Goal: Task Accomplishment & Management: Manage account settings

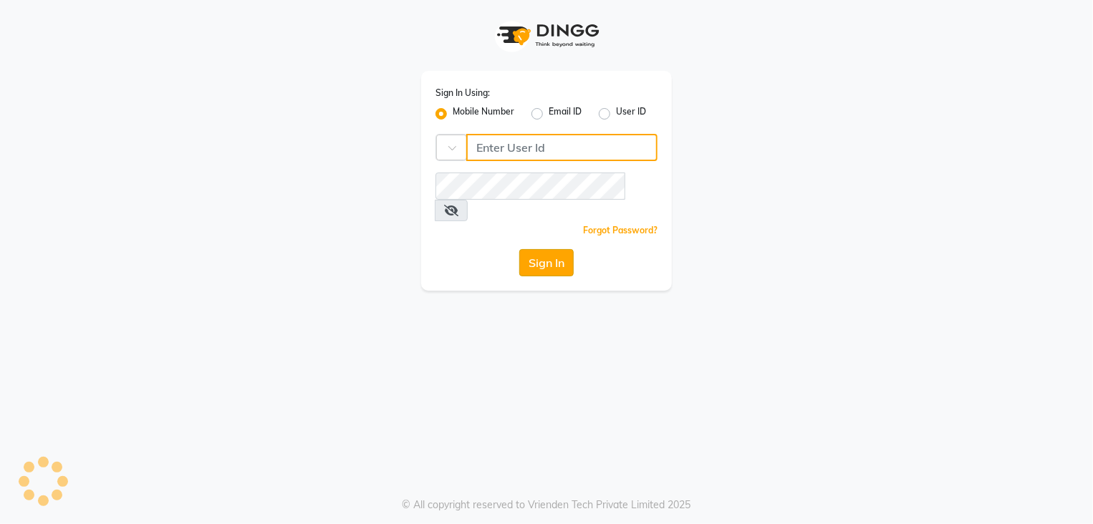
type input "9892657908"
click at [536, 249] on button "Sign In" at bounding box center [546, 262] width 54 height 27
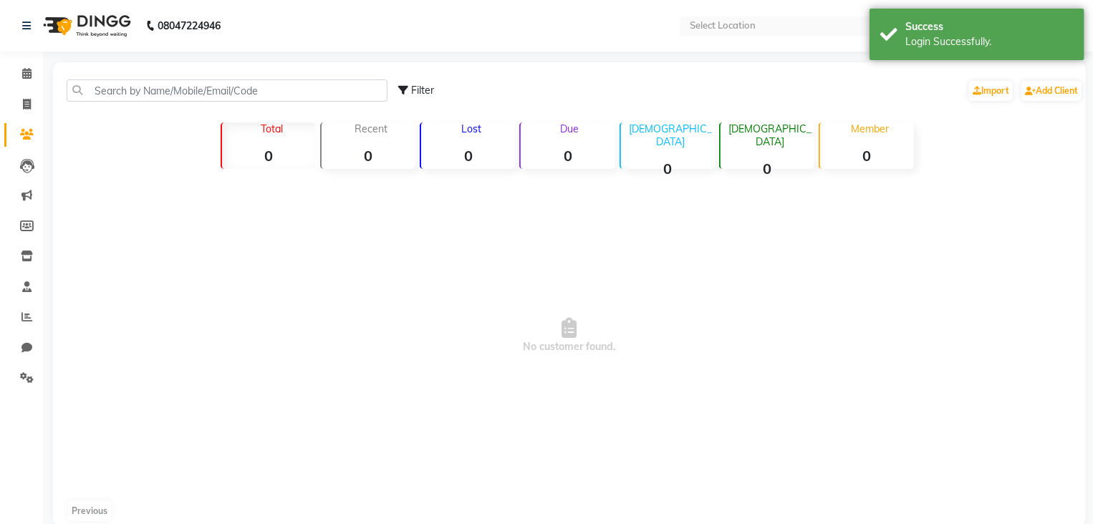
select select "en"
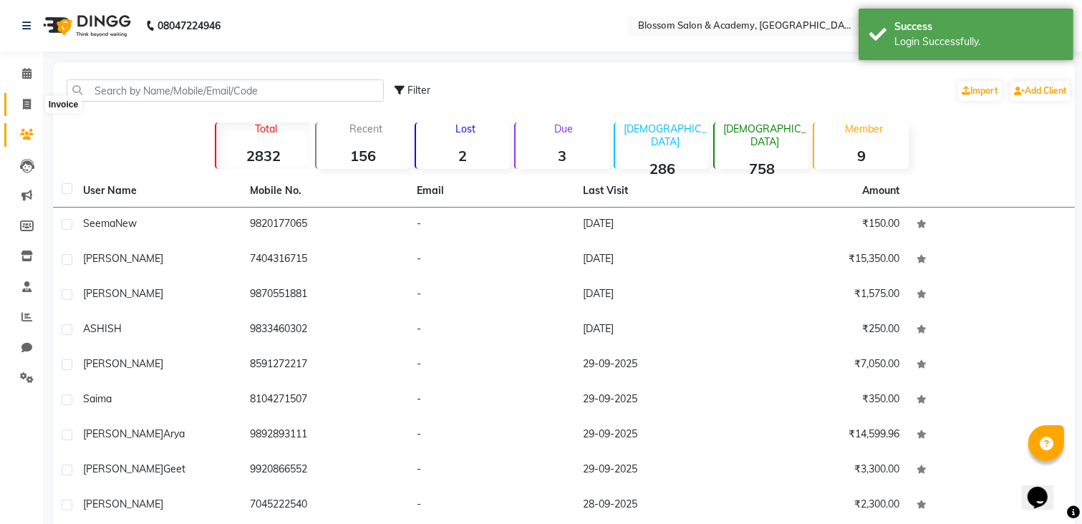
click at [34, 97] on span at bounding box center [26, 105] width 25 height 16
select select "service"
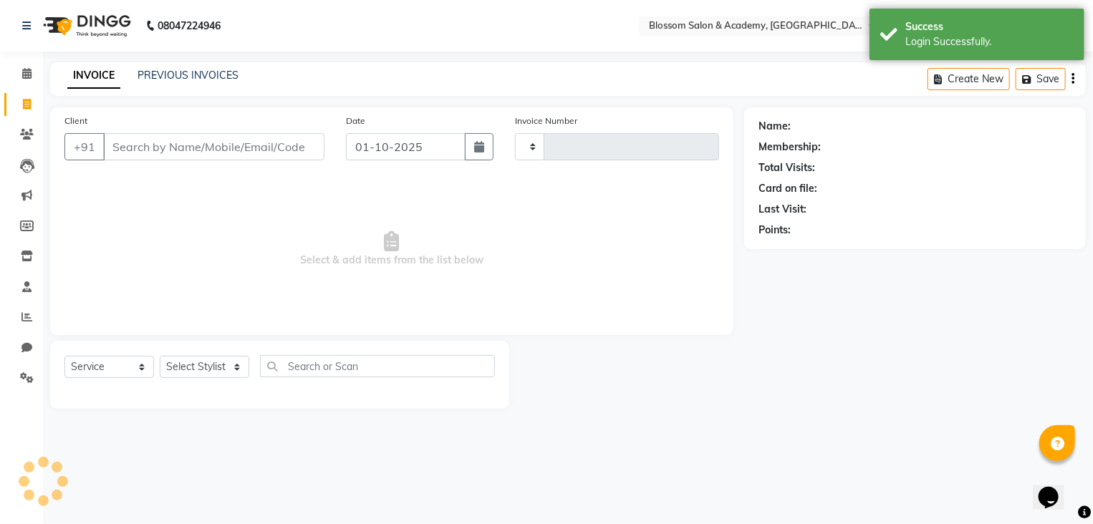
type input "0252"
select select "8887"
click at [25, 69] on icon at bounding box center [26, 73] width 9 height 11
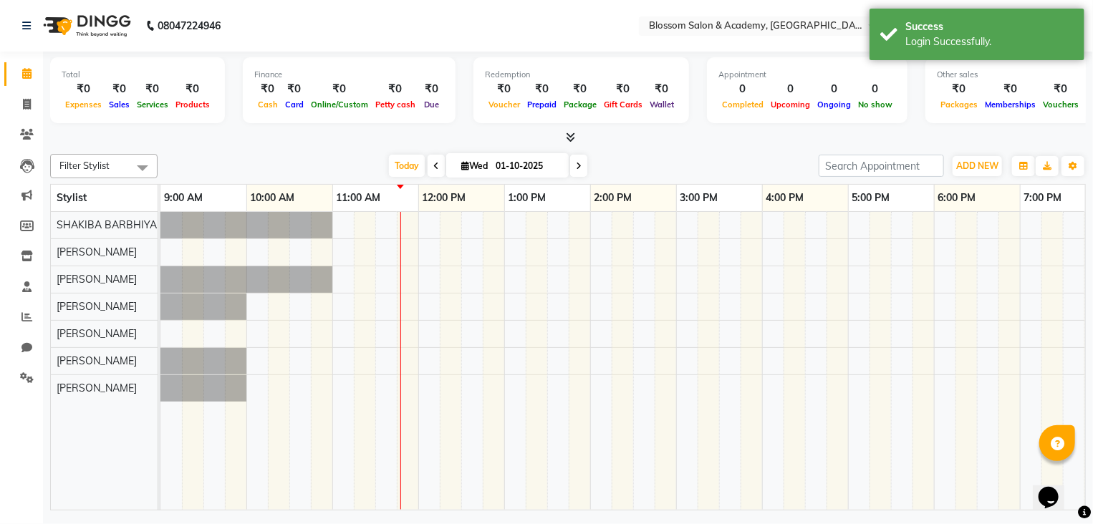
click at [528, 171] on input "01-10-2025" at bounding box center [527, 165] width 72 height 21
select select "10"
select select "2025"
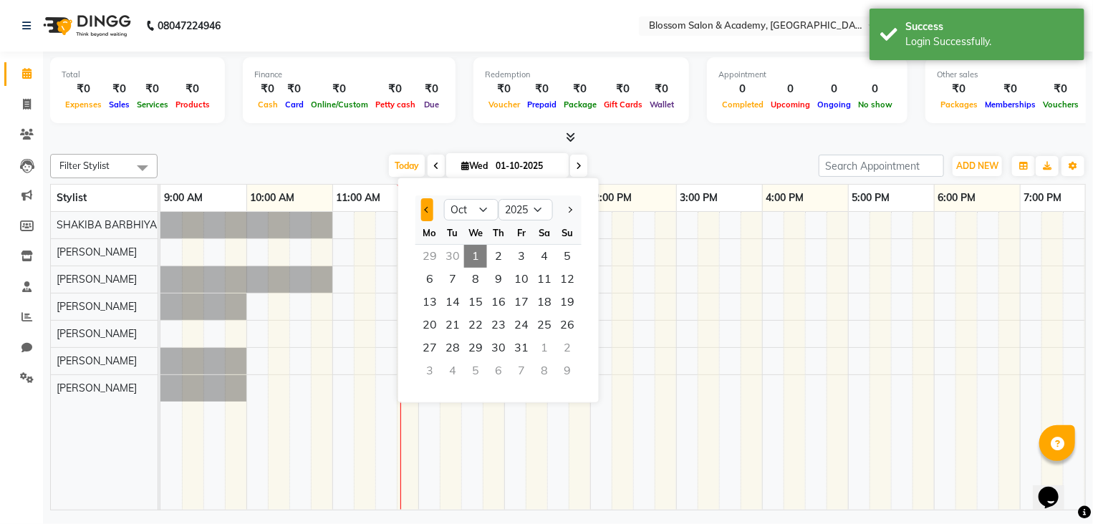
click at [425, 205] on button "Previous month" at bounding box center [427, 209] width 12 height 23
select select "9"
click at [458, 354] on span "30" at bounding box center [452, 348] width 23 height 23
type input "[DATE]"
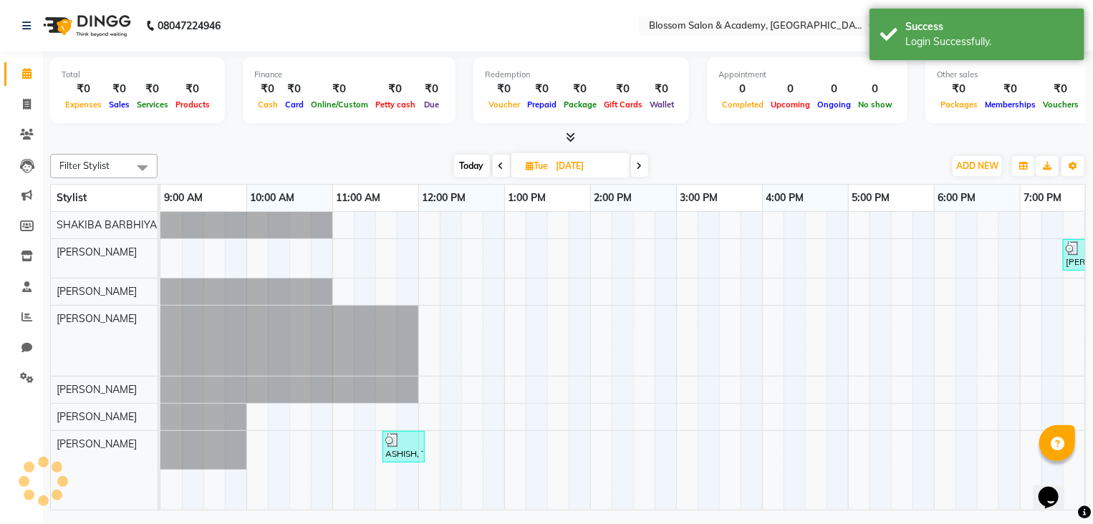
scroll to position [0, 172]
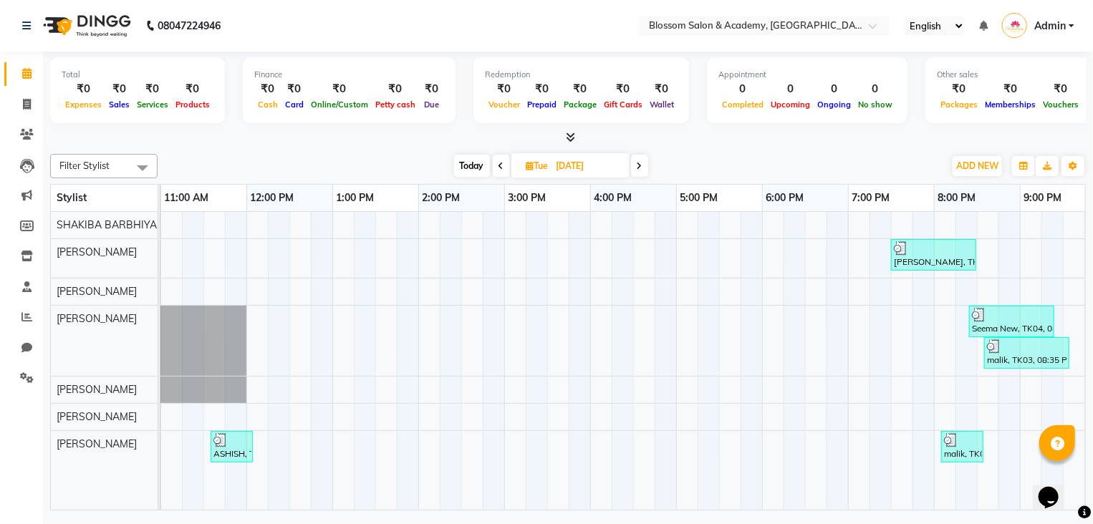
click at [302, 144] on div at bounding box center [567, 137] width 1035 height 15
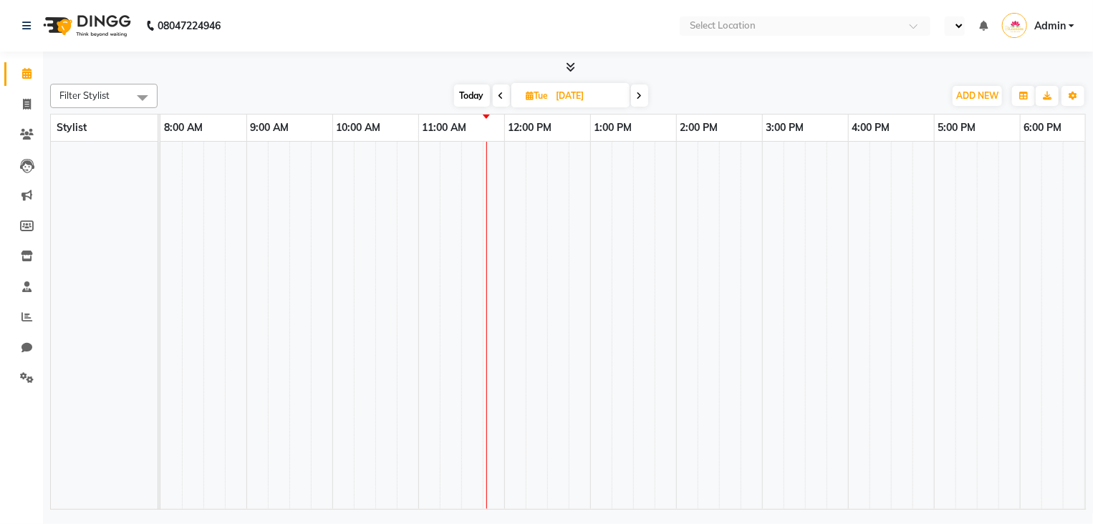
select select "en"
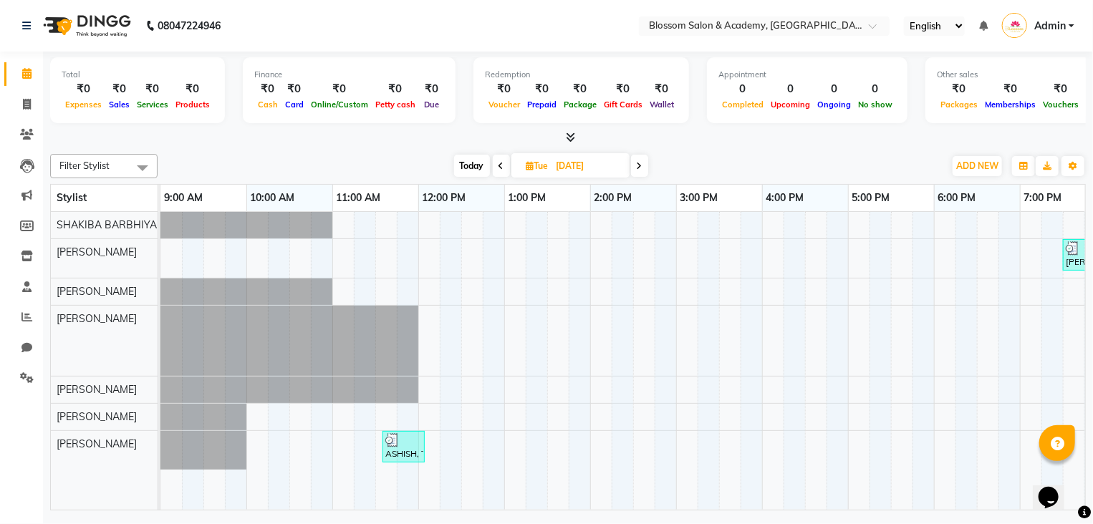
drag, startPoint x: 487, startPoint y: 515, endPoint x: 690, endPoint y: 527, distance: 203.7
click at [690, 523] on html "08047224946 Select Location × Blossom Salon & Academy, Andheri English ENGLISH …" at bounding box center [546, 262] width 1093 height 524
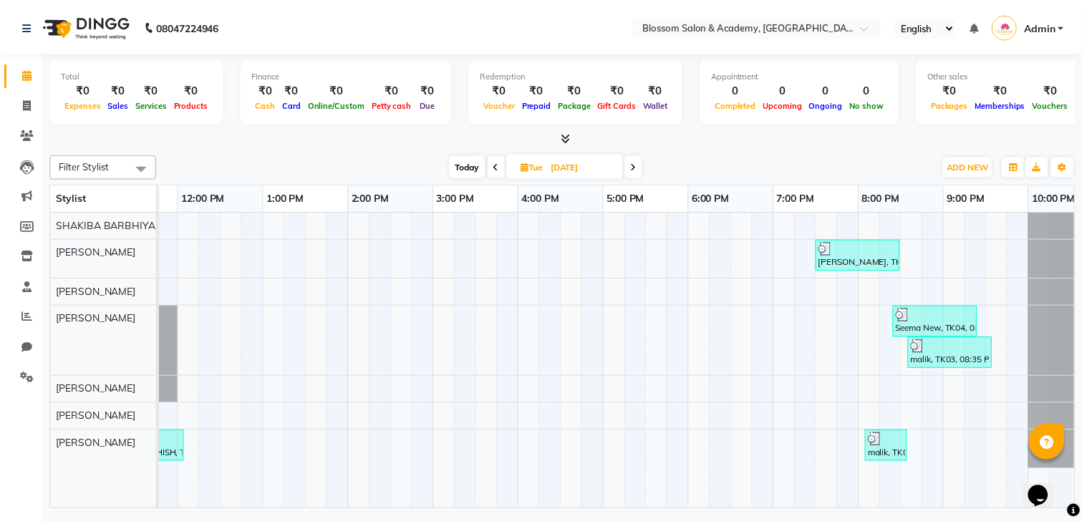
scroll to position [0, 261]
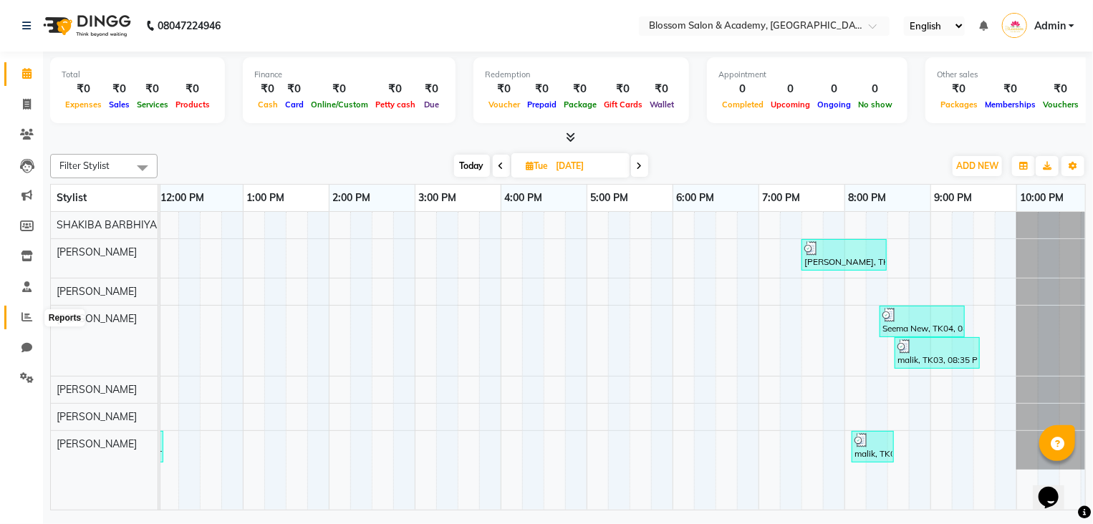
click at [21, 320] on icon at bounding box center [26, 316] width 11 height 11
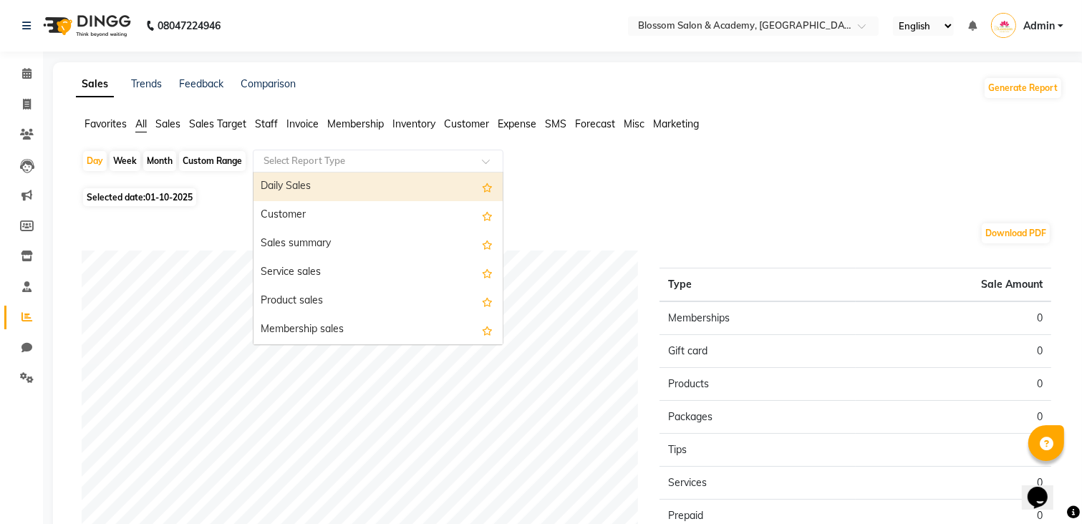
click at [369, 165] on input "text" at bounding box center [364, 161] width 206 height 14
click at [169, 202] on span "01-10-2025" at bounding box center [168, 197] width 47 height 11
select select "10"
select select "2025"
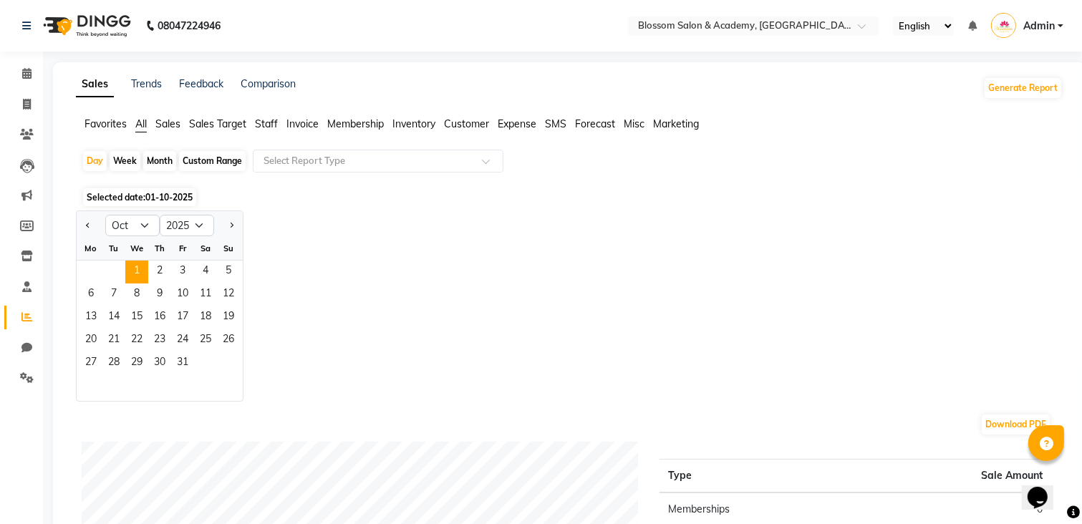
click at [96, 226] on div at bounding box center [91, 225] width 29 height 23
click at [86, 227] on button "Previous month" at bounding box center [87, 225] width 11 height 23
select select "9"
drag, startPoint x: 116, startPoint y: 365, endPoint x: 126, endPoint y: 359, distance: 11.9
click at [115, 364] on span "30" at bounding box center [113, 363] width 23 height 23
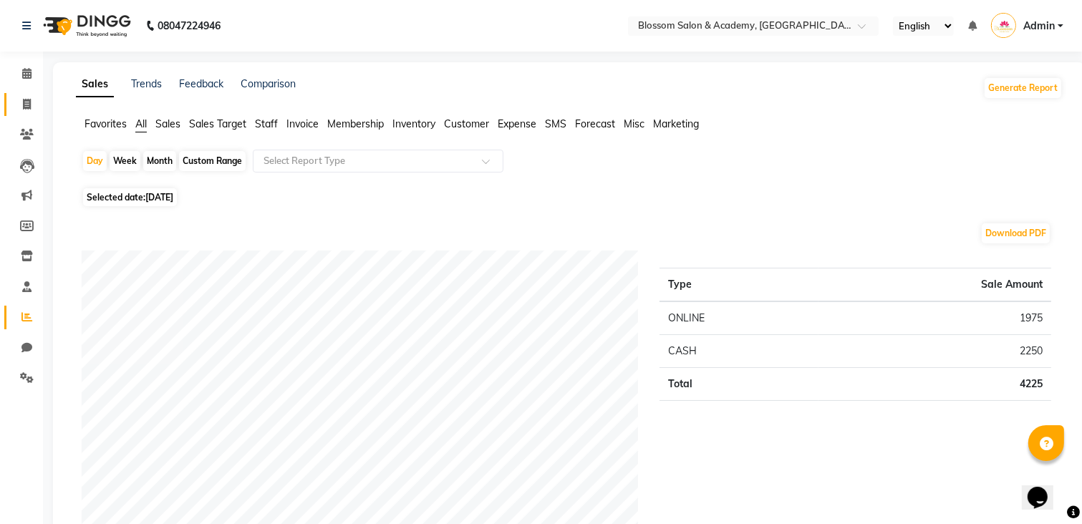
click at [29, 100] on icon at bounding box center [27, 104] width 8 height 11
select select "service"
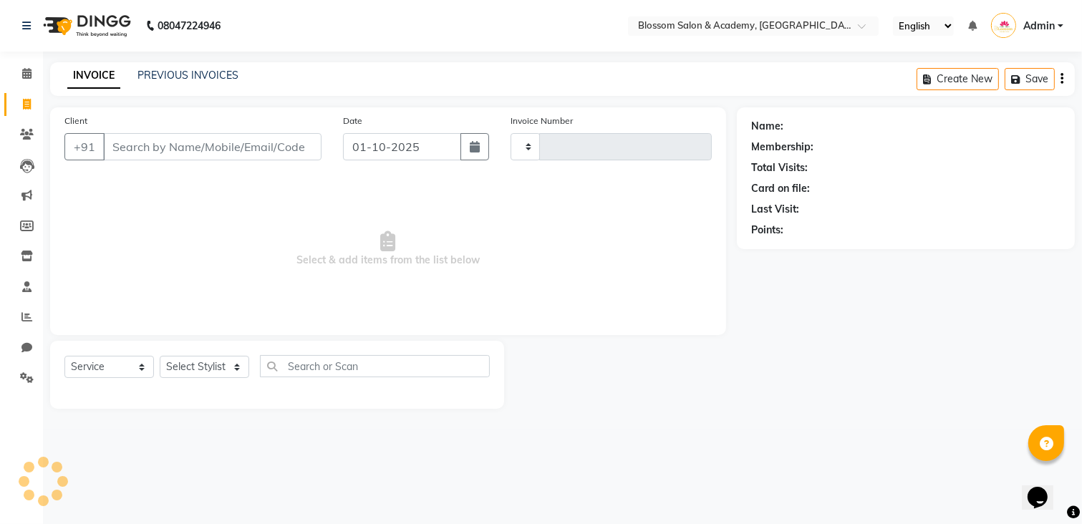
type input "0252"
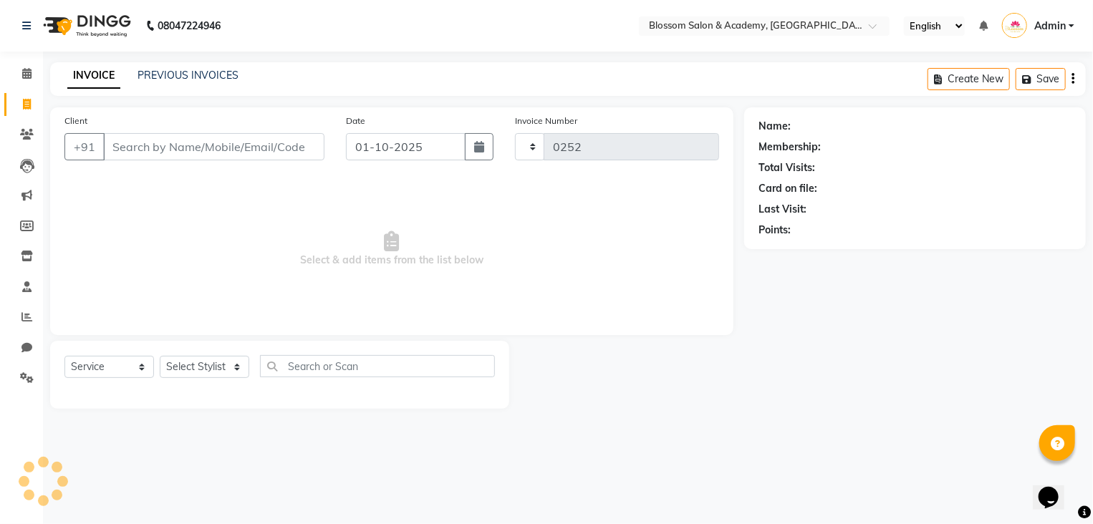
select select "8887"
select select "package"
select select "89746"
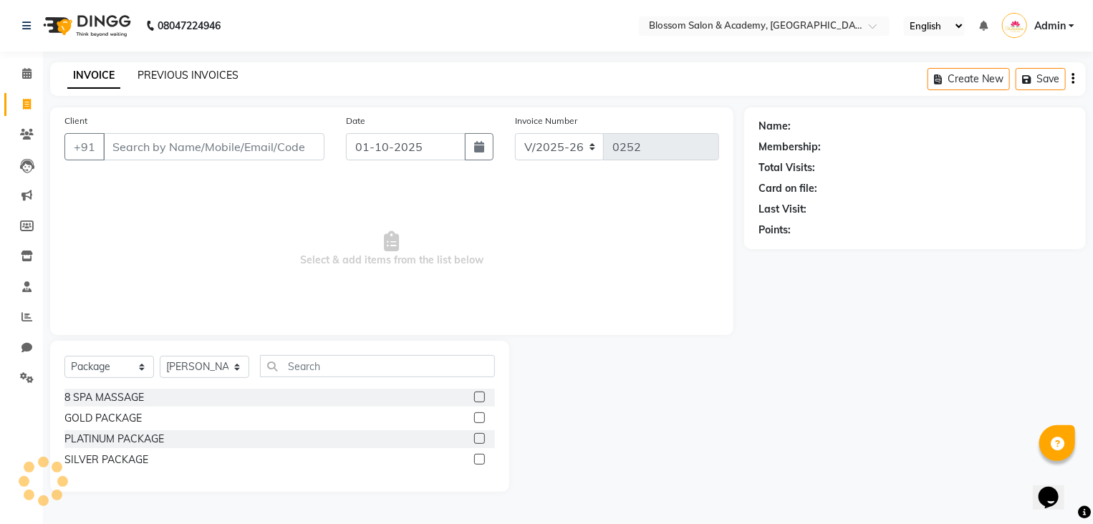
click at [208, 72] on link "PREVIOUS INVOICES" at bounding box center [187, 75] width 101 height 13
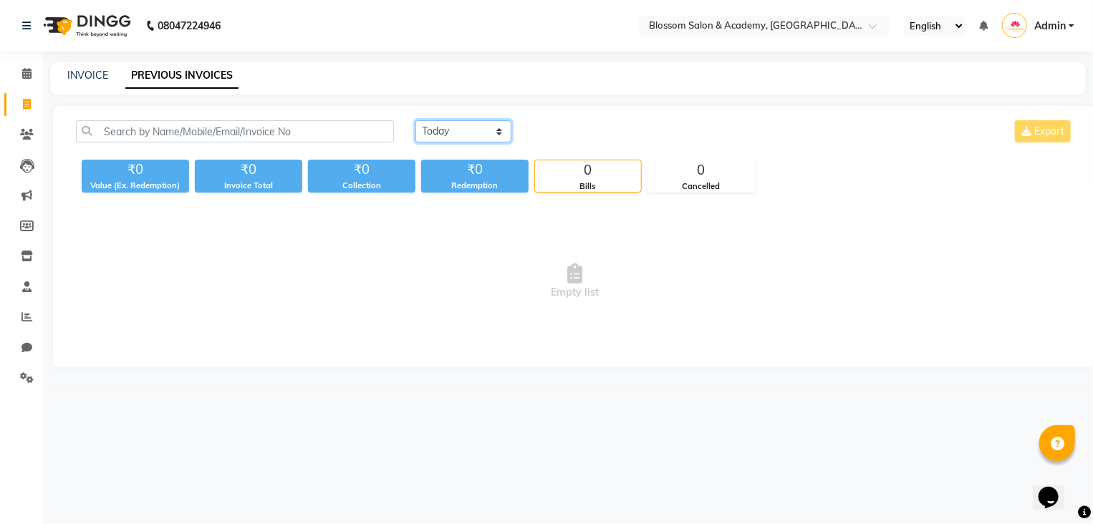
click at [453, 128] on select "[DATE] [DATE] Custom Range" at bounding box center [463, 131] width 96 height 22
select select "[DATE]"
click at [415, 120] on select "[DATE] [DATE] Custom Range" at bounding box center [463, 131] width 96 height 22
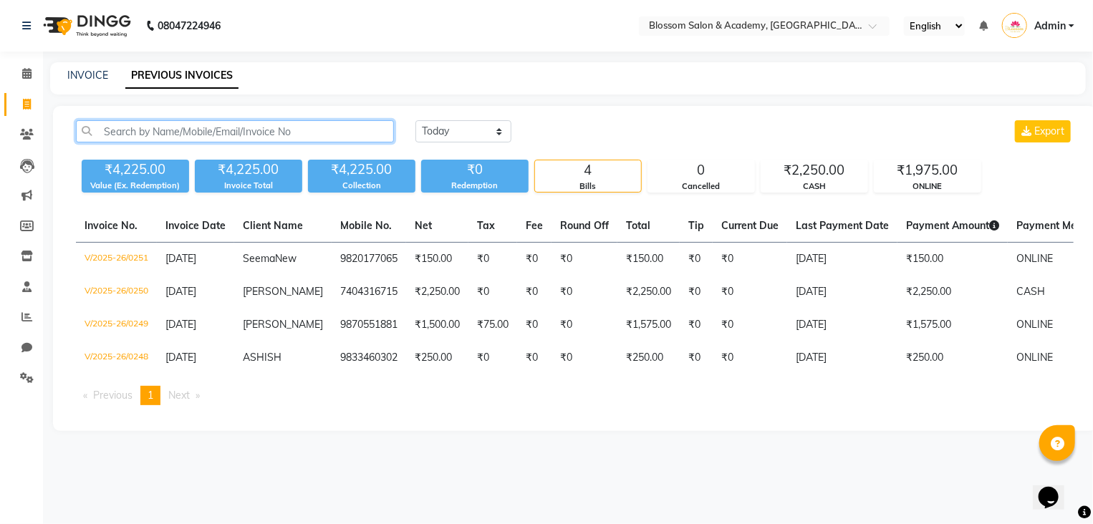
click at [161, 131] on input "text" at bounding box center [235, 131] width 318 height 22
click at [23, 78] on icon at bounding box center [26, 73] width 9 height 11
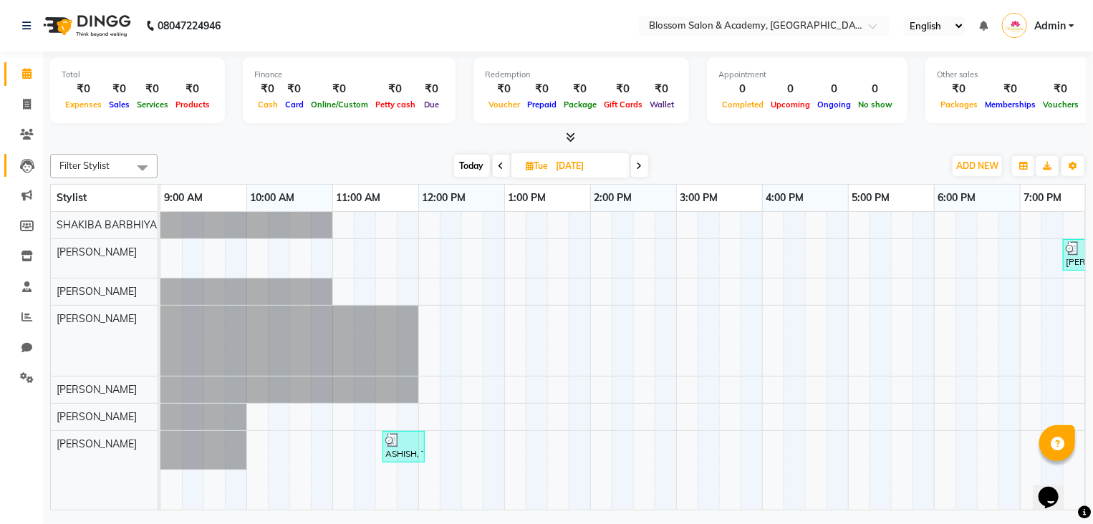
click at [26, 160] on icon at bounding box center [27, 166] width 14 height 14
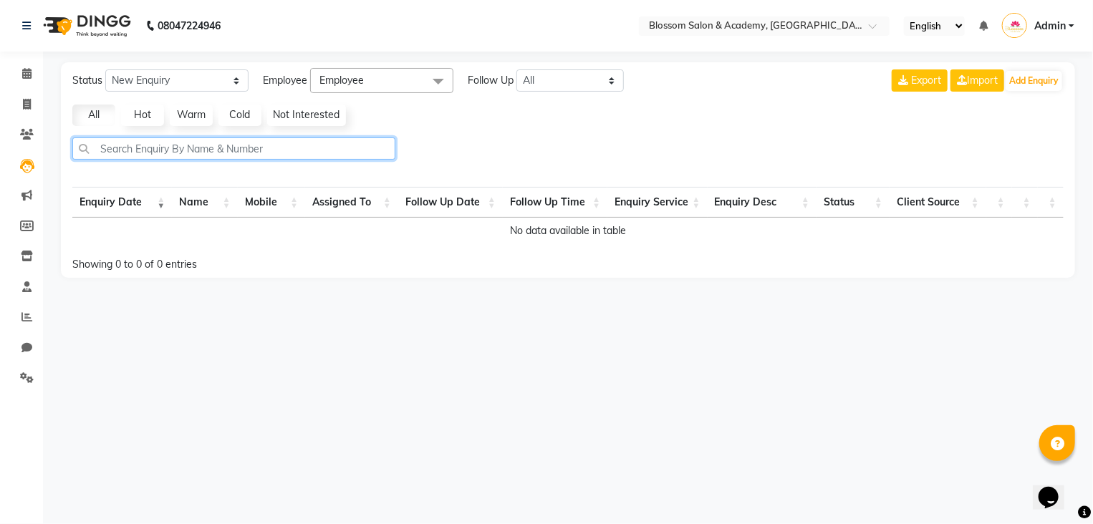
click at [129, 155] on input "text" at bounding box center [233, 148] width 323 height 22
type input "a"
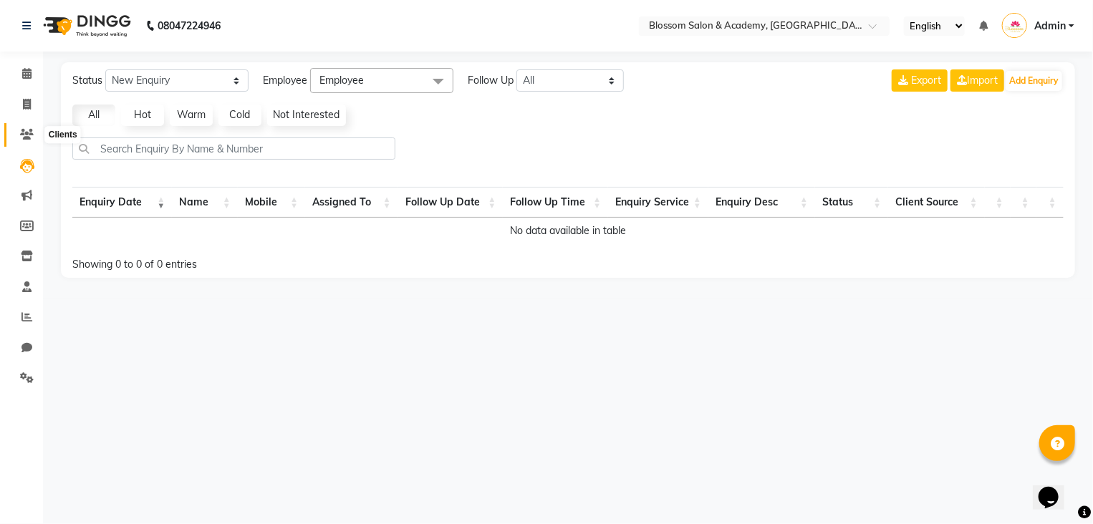
click at [26, 134] on icon at bounding box center [27, 134] width 14 height 11
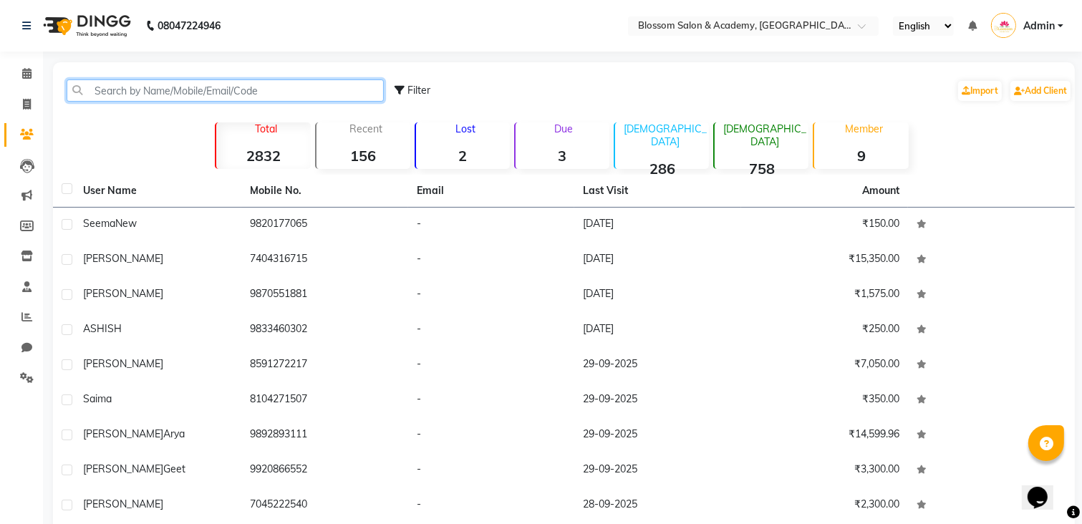
click at [89, 92] on input "text" at bounding box center [225, 90] width 317 height 22
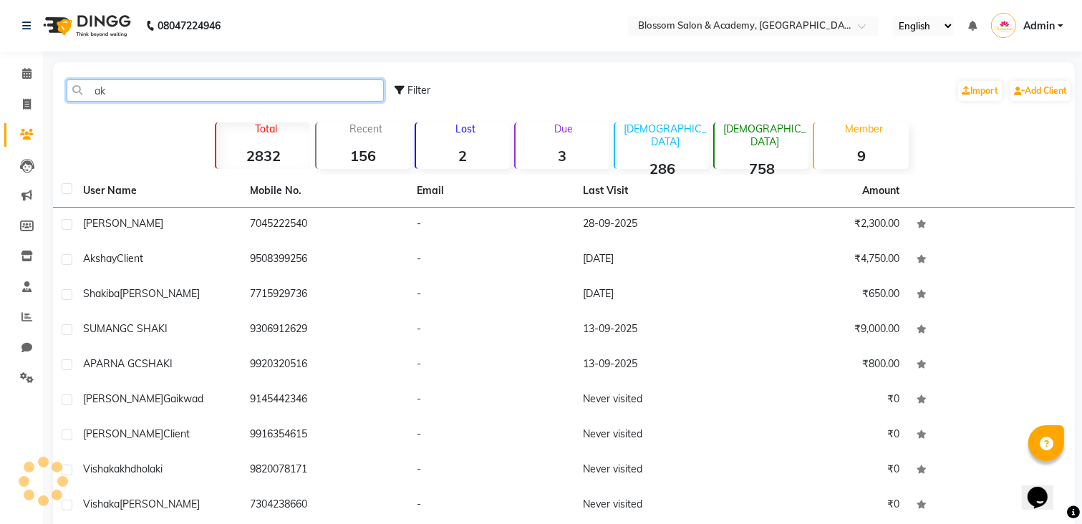
type input "a"
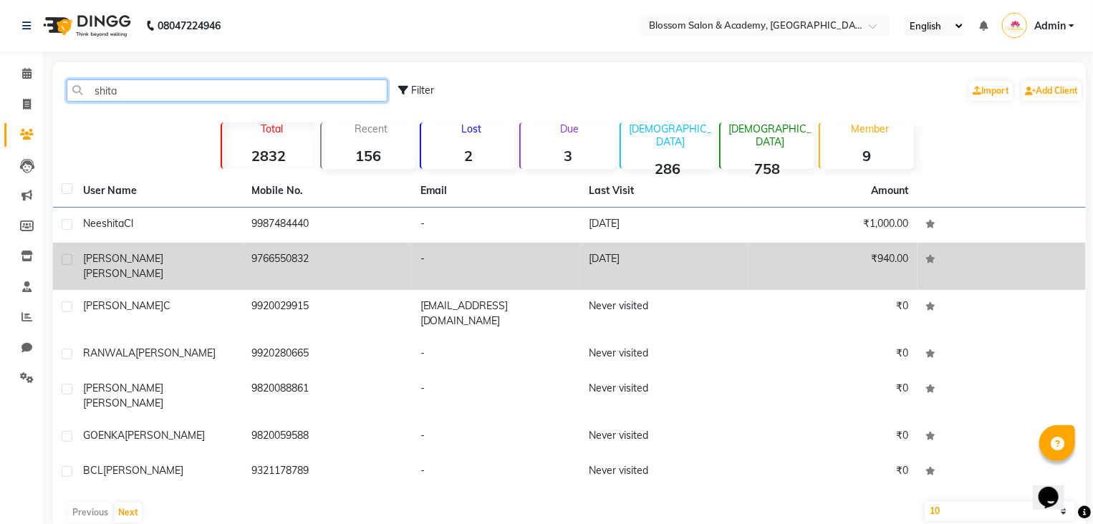
type input "shita"
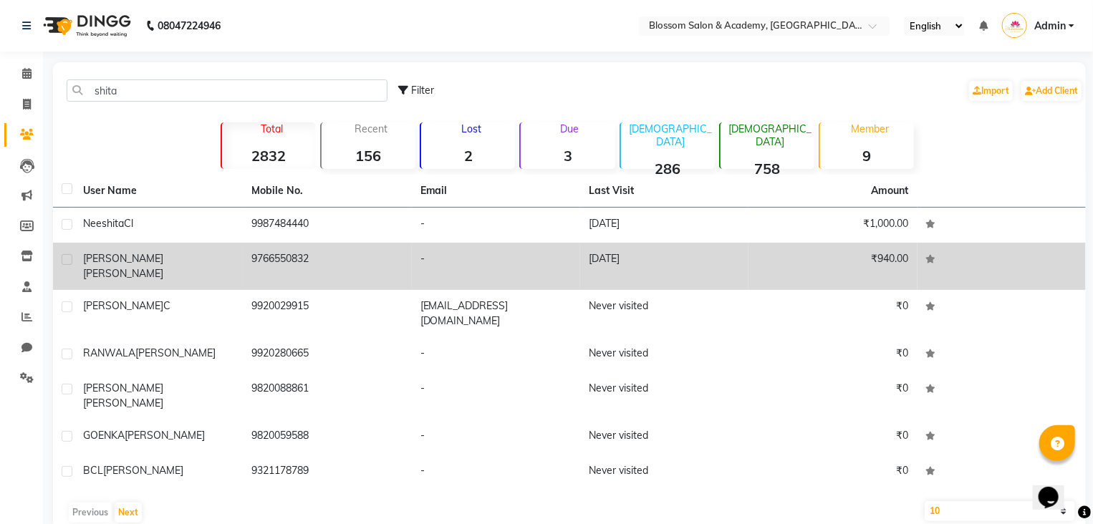
click at [155, 269] on td "[PERSON_NAME]" at bounding box center [158, 266] width 168 height 47
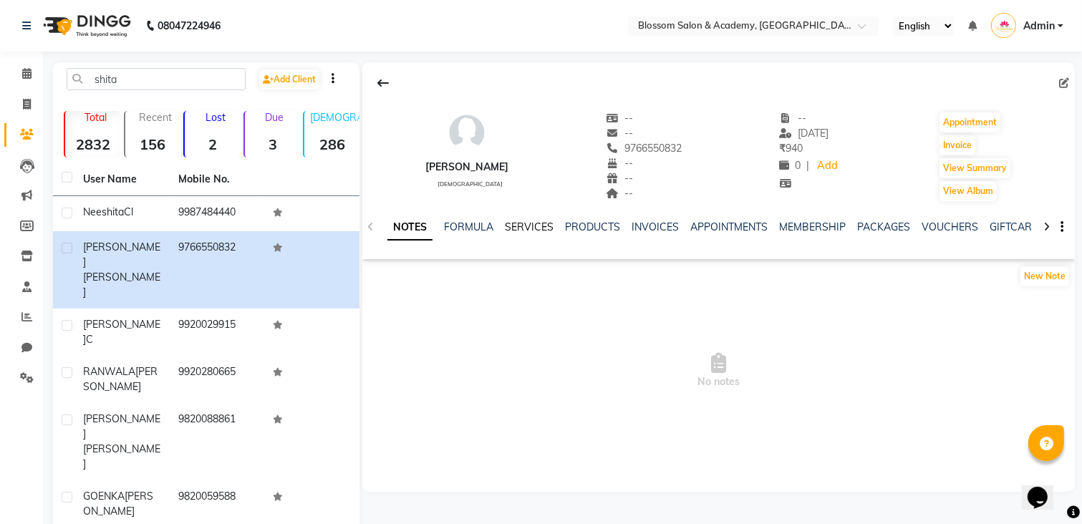
click at [544, 227] on link "SERVICES" at bounding box center [529, 227] width 49 height 13
